Goal: Task Accomplishment & Management: Use online tool/utility

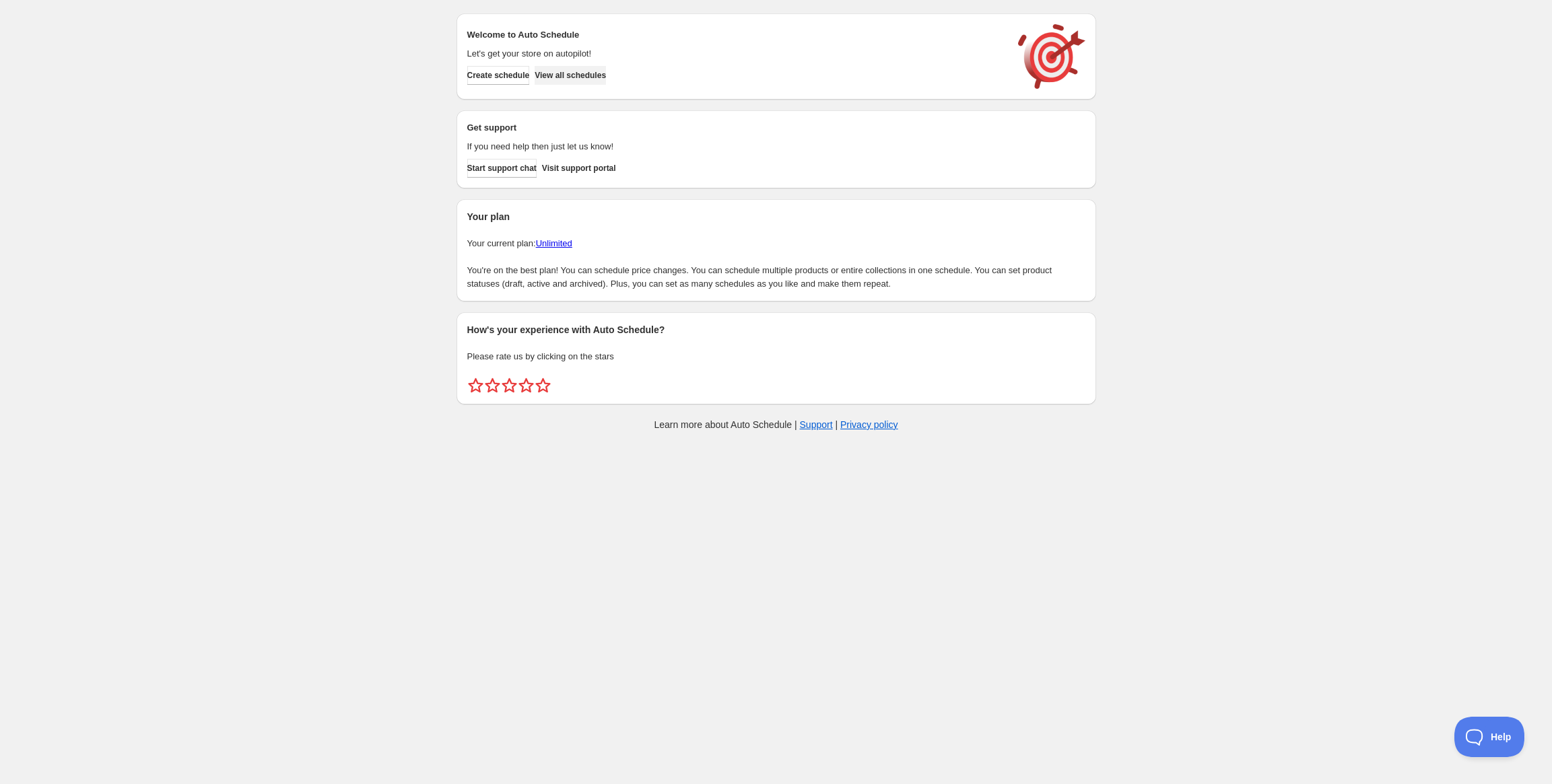
click at [587, 77] on span "View all schedules" at bounding box center [570, 75] width 71 height 11
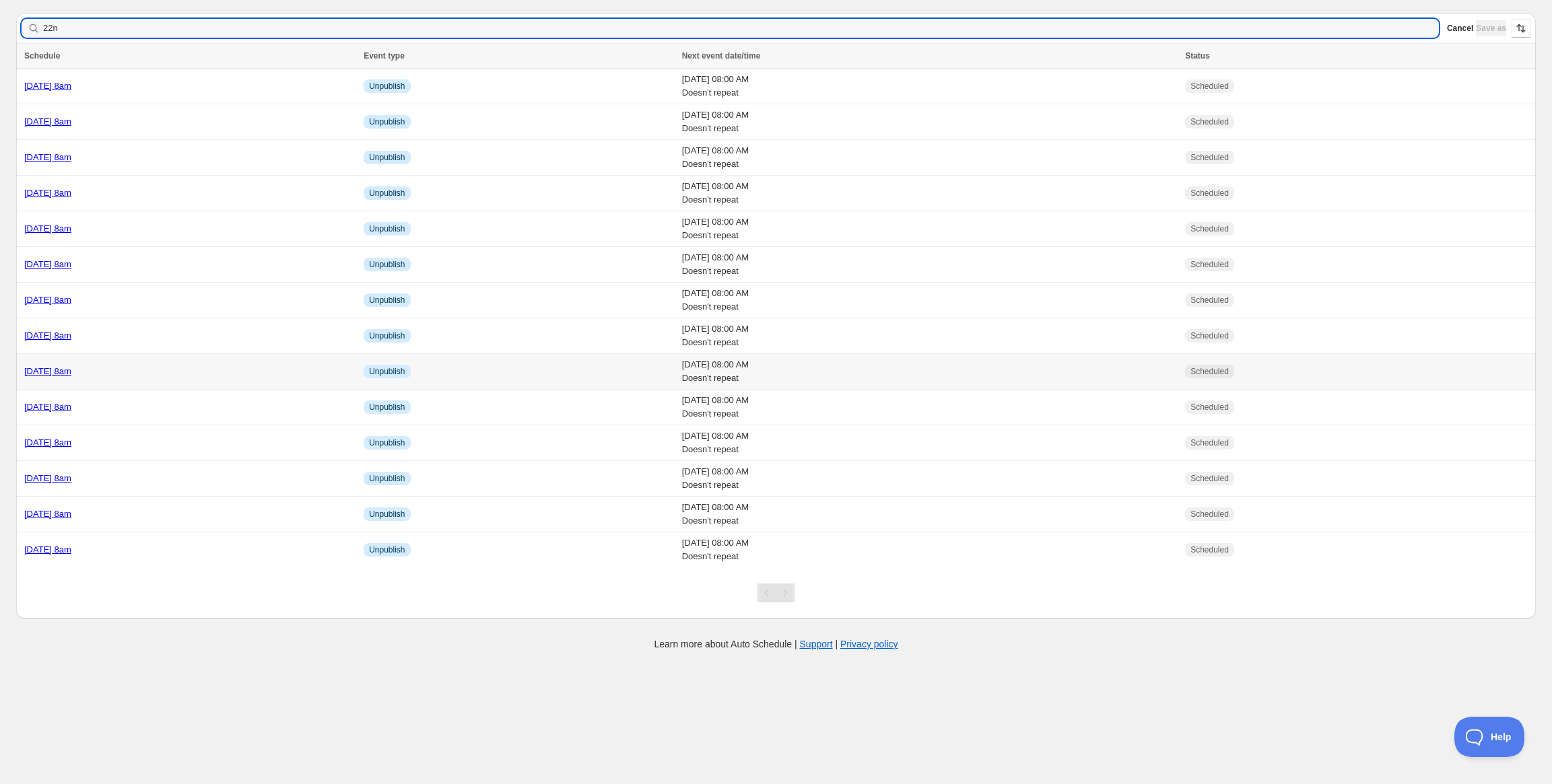
type input "22nd"
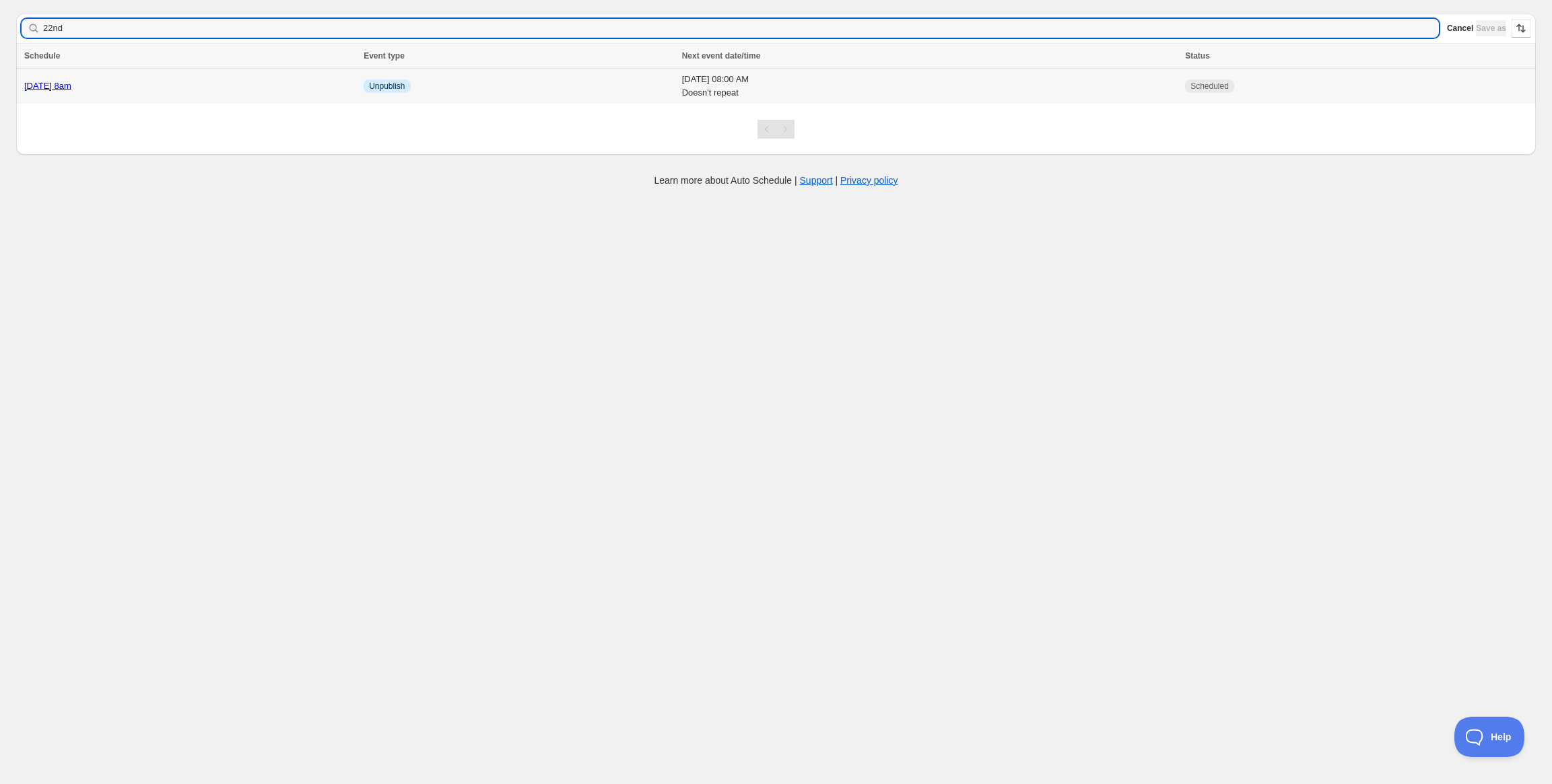
click at [71, 87] on link "Friday 22nd August @ 8am" at bounding box center [47, 85] width 47 height 10
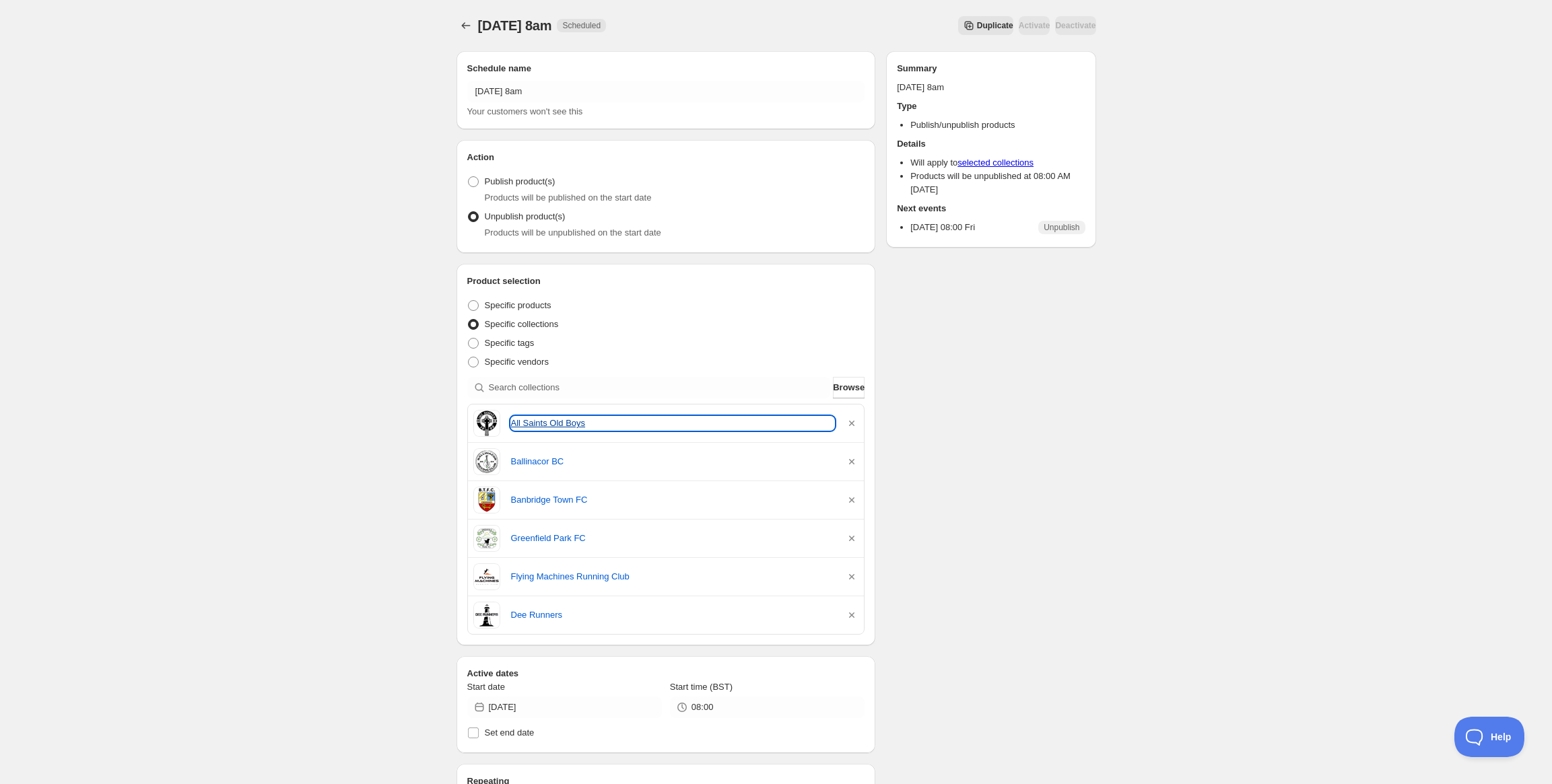
click at [550, 418] on link "All Saints Old Boys" at bounding box center [673, 423] width 324 height 13
click at [564, 422] on link "All Saints Old Boys" at bounding box center [673, 423] width 324 height 13
click at [544, 426] on link "All Saints Old Boys" at bounding box center [673, 423] width 324 height 13
click at [191, 233] on div "Friday 22nd August @ 8am. This page is ready Friday 22nd August @ 8am Scheduled…" at bounding box center [776, 612] width 1552 height 1224
